Goal: Entertainment & Leisure: Consume media (video, audio)

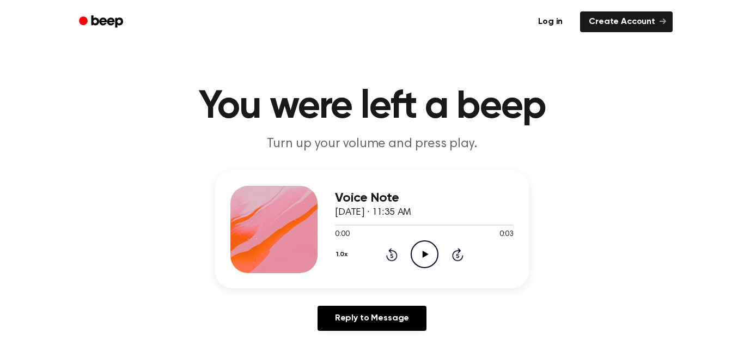
click at [419, 254] on icon "Play Audio" at bounding box center [425, 254] width 28 height 28
click at [425, 258] on icon "Play Audio" at bounding box center [425, 254] width 28 height 28
click at [428, 249] on icon "Play Audio" at bounding box center [425, 254] width 28 height 28
click at [428, 249] on icon "Pause Audio" at bounding box center [425, 254] width 28 height 28
click at [427, 251] on icon "Play Audio" at bounding box center [425, 254] width 28 height 28
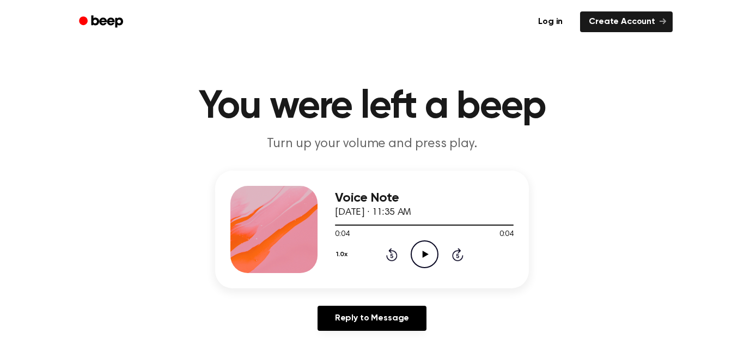
click at [427, 251] on icon "Play Audio" at bounding box center [425, 254] width 28 height 28
